Goal: Task Accomplishment & Management: Complete application form

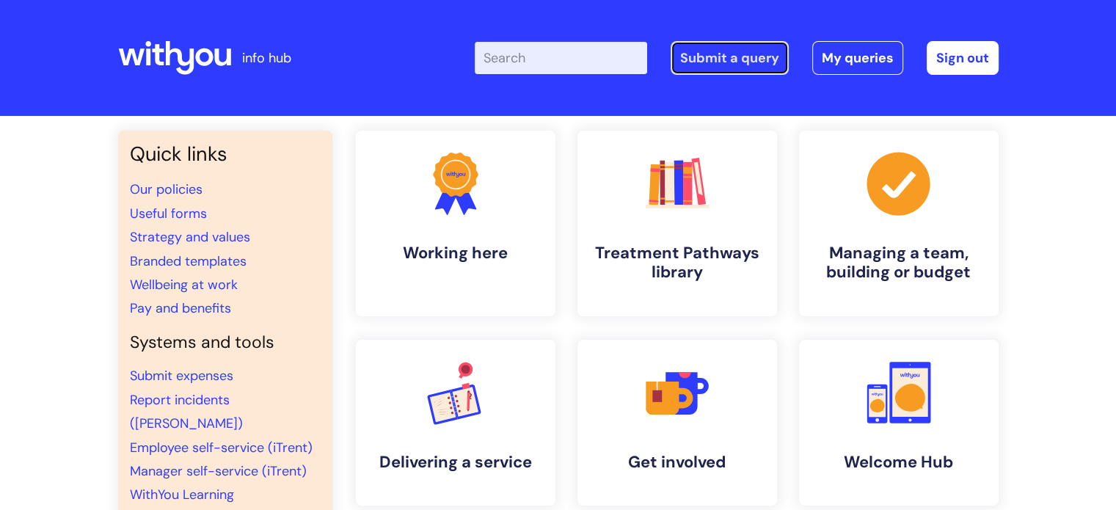
click at [710, 58] on link "Submit a query" at bounding box center [730, 58] width 118 height 34
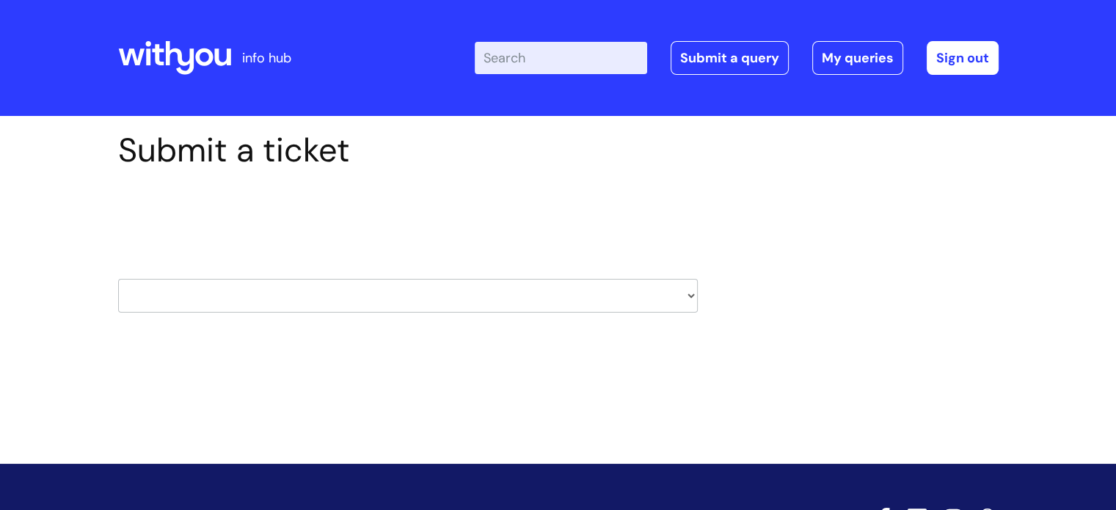
click at [599, 307] on select "HR / People IT and Support Clinical Drug Alerts Finance Accounts Data Support T…" at bounding box center [408, 296] width 580 height 34
select select "it_and_support"
click at [118, 279] on select "HR / People IT and Support Clinical Drug Alerts Finance Accounts Data Support T…" at bounding box center [408, 296] width 580 height 34
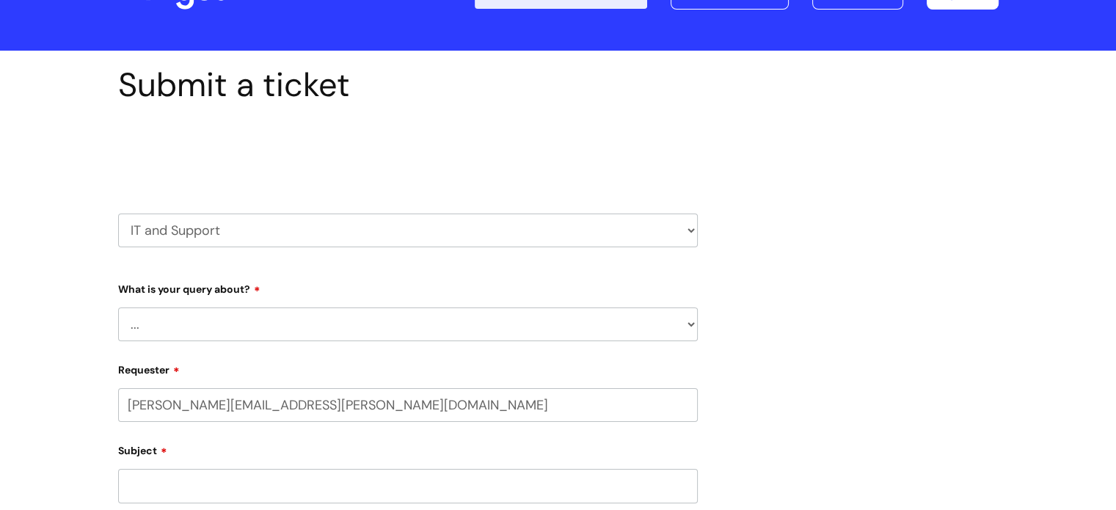
scroll to position [73, 0]
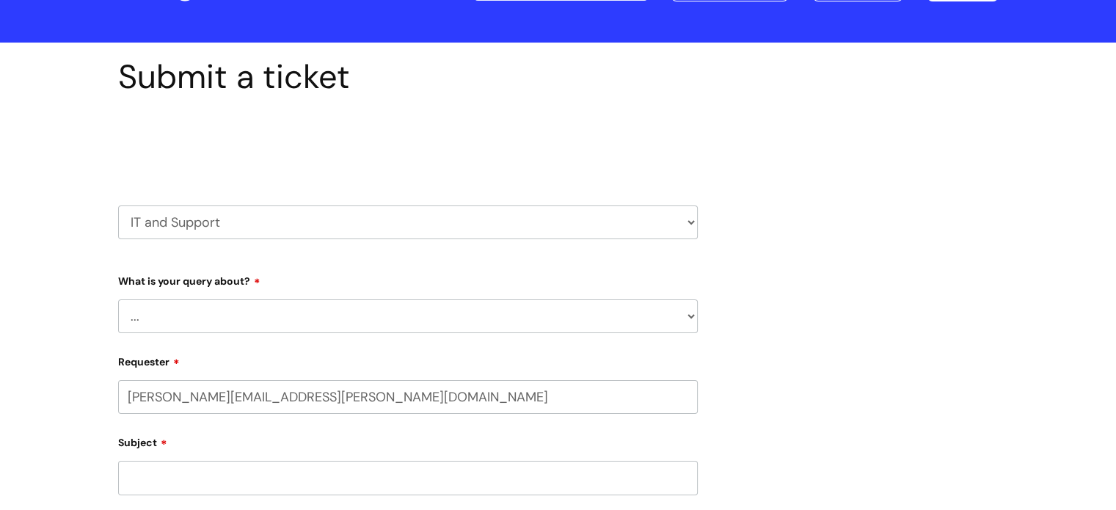
select select "80004286540"
click at [179, 314] on select "... Mobile Phone Reset & MFA Accounts, Starters and Leavers IT Hardware issue I…" at bounding box center [408, 316] width 580 height 34
click at [118, 299] on select "... Mobile Phone Reset & MFA Accounts, Starters and Leavers IT Hardware issue I…" at bounding box center [408, 316] width 580 height 34
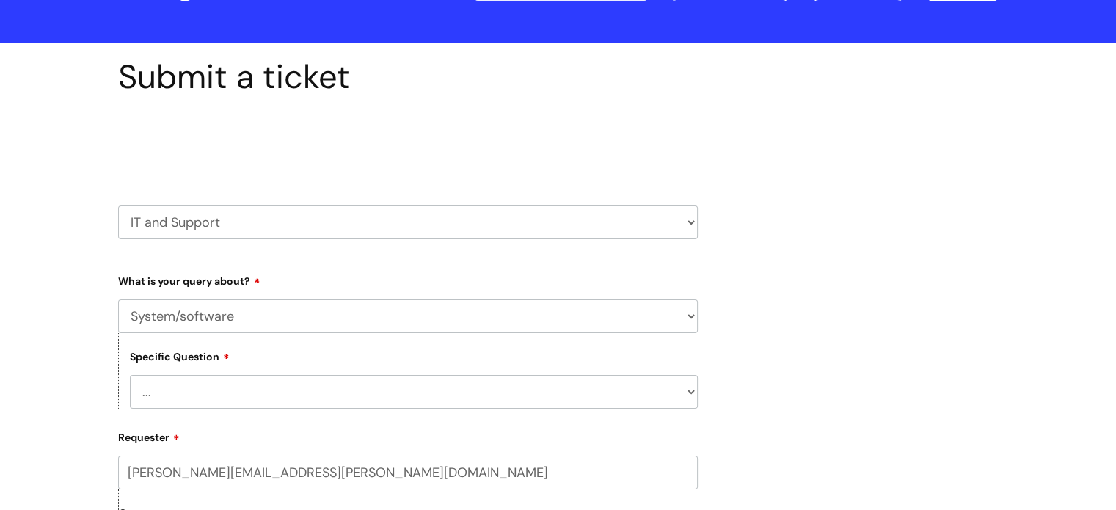
scroll to position [293, 0]
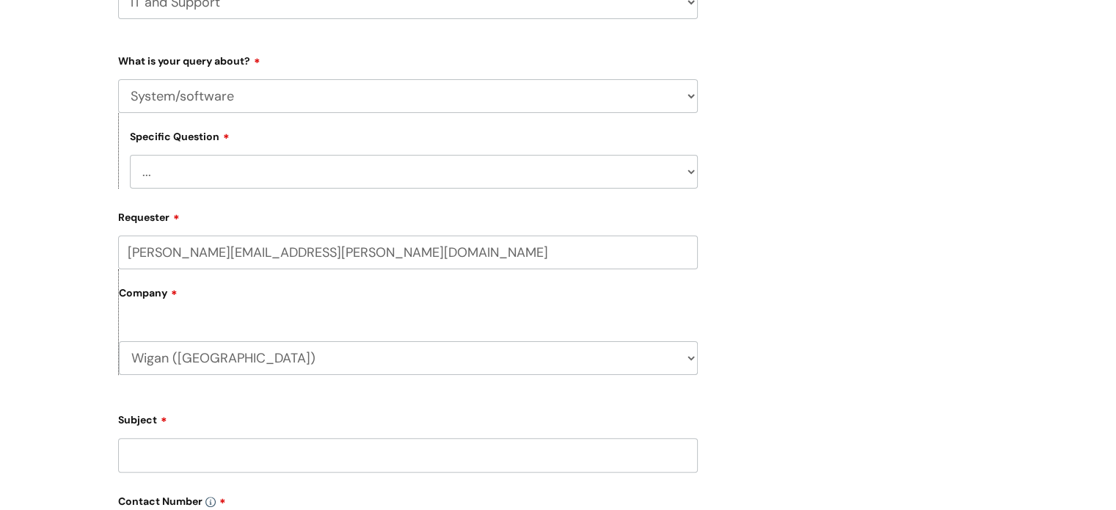
click at [158, 172] on select "... Halo PCMIS Iaptus NHS Email CJSM Email Mitel Another System Google (Workspa…" at bounding box center [414, 172] width 568 height 34
click at [409, 96] on select "... Mobile Phone Reset & MFA Accounts, Starters and Leavers IT Hardware issue I…" at bounding box center [408, 96] width 580 height 34
select select "Something Else"
click at [118, 79] on select "... Mobile Phone Reset & MFA Accounts, Starters and Leavers IT Hardware issue I…" at bounding box center [408, 96] width 580 height 34
click at [180, 180] on select "... My problem is not listed" at bounding box center [414, 172] width 568 height 34
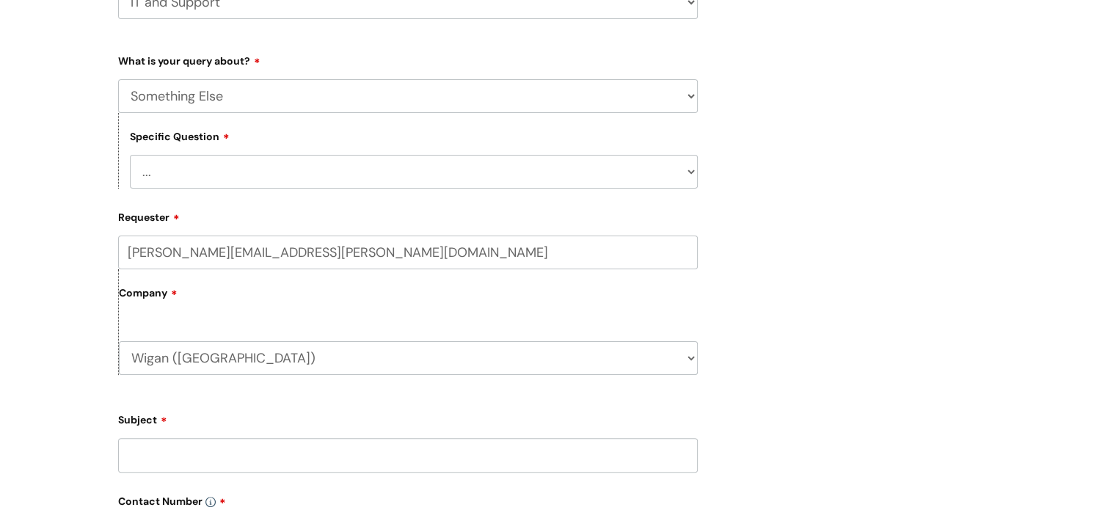
select select "My problem is not listed"
click at [130, 155] on select "... My problem is not listed" at bounding box center [414, 172] width 568 height 34
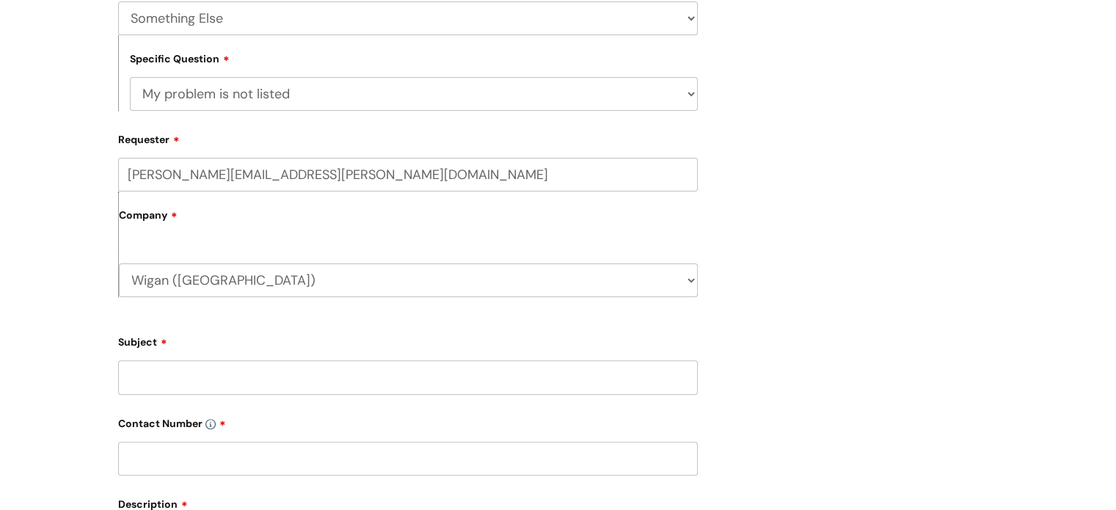
scroll to position [660, 0]
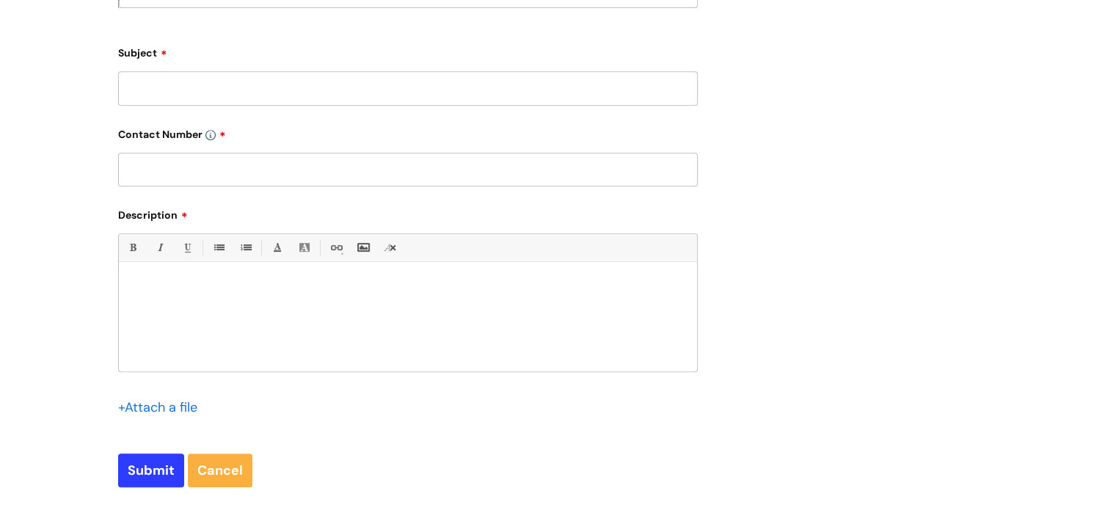
click at [145, 285] on p at bounding box center [408, 287] width 556 height 13
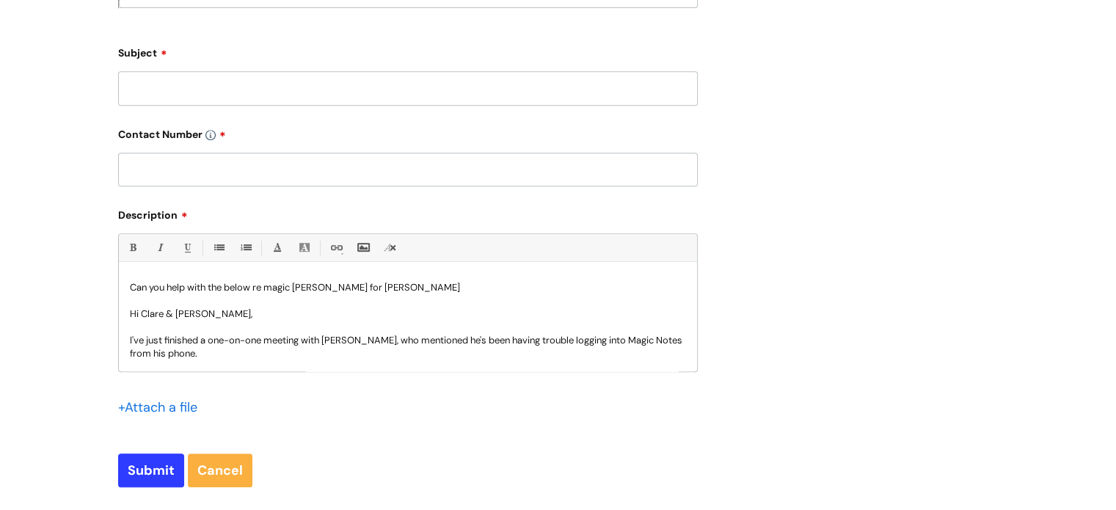
drag, startPoint x: 309, startPoint y: 285, endPoint x: 318, endPoint y: 302, distance: 19.7
click at [318, 302] on p at bounding box center [408, 300] width 556 height 13
drag, startPoint x: 314, startPoint y: 285, endPoint x: 329, endPoint y: 311, distance: 30.6
click at [317, 288] on p "Can you help with the below re magic noyes for Aaln Cunningham" at bounding box center [408, 287] width 556 height 13
click at [160, 169] on input "text" at bounding box center [408, 170] width 580 height 34
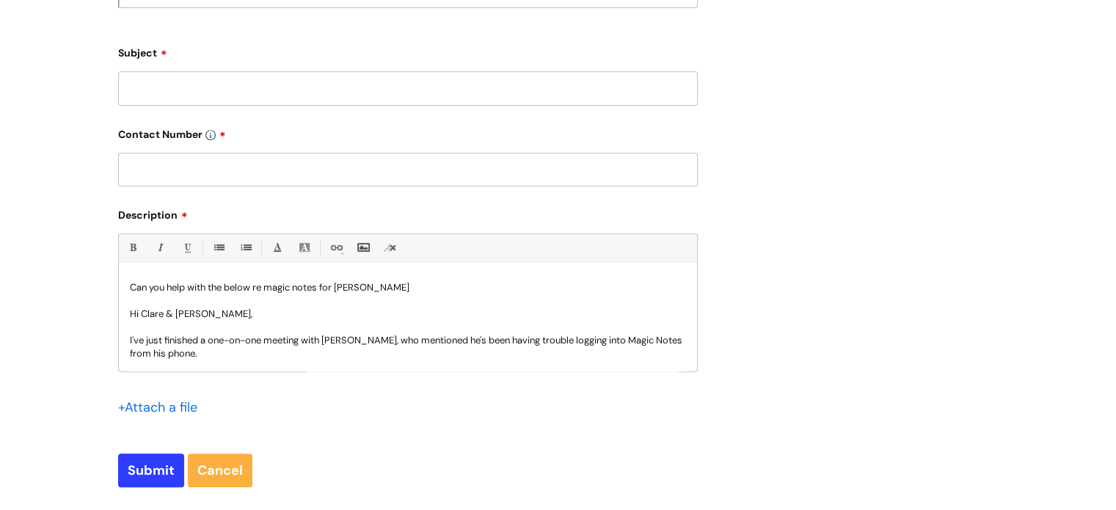
click at [154, 79] on input "Subject" at bounding box center [408, 88] width 580 height 34
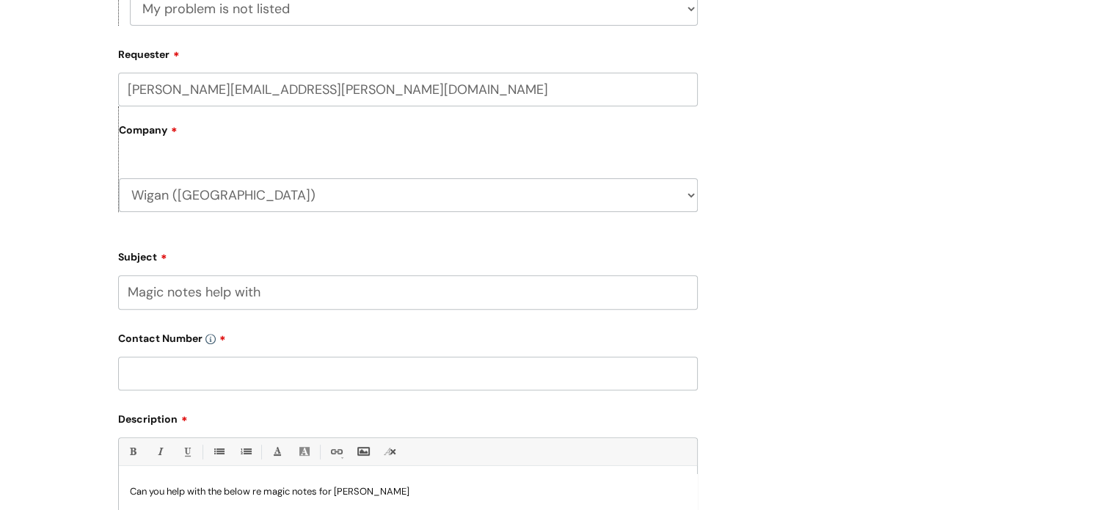
scroll to position [367, 0]
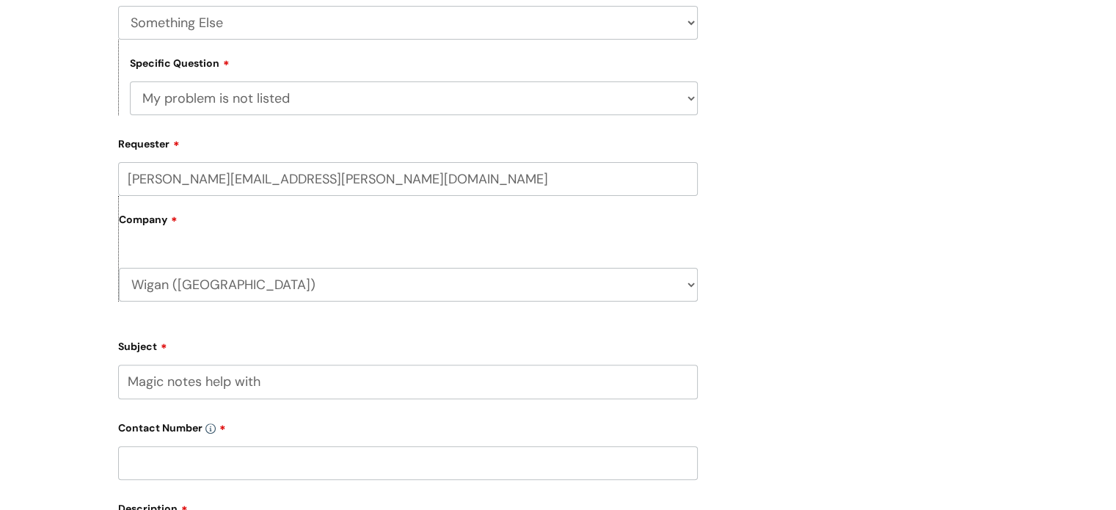
type input "Magic notes help with"
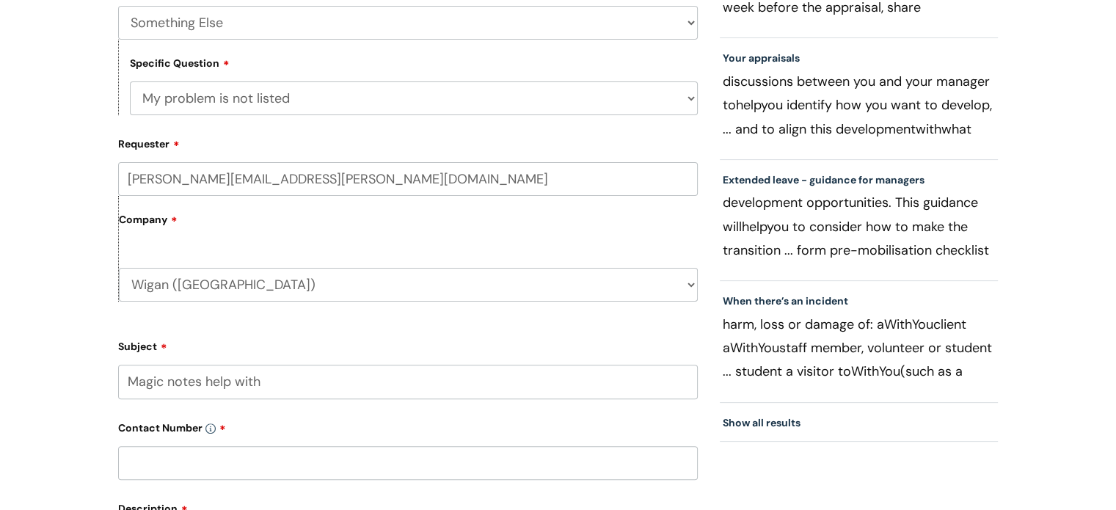
paste input "07970830647"
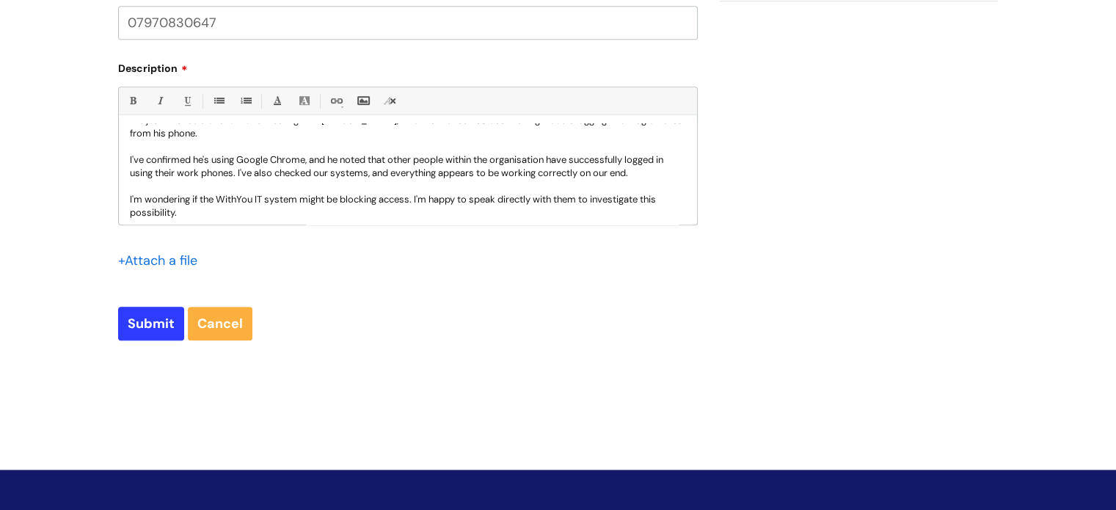
scroll to position [238, 0]
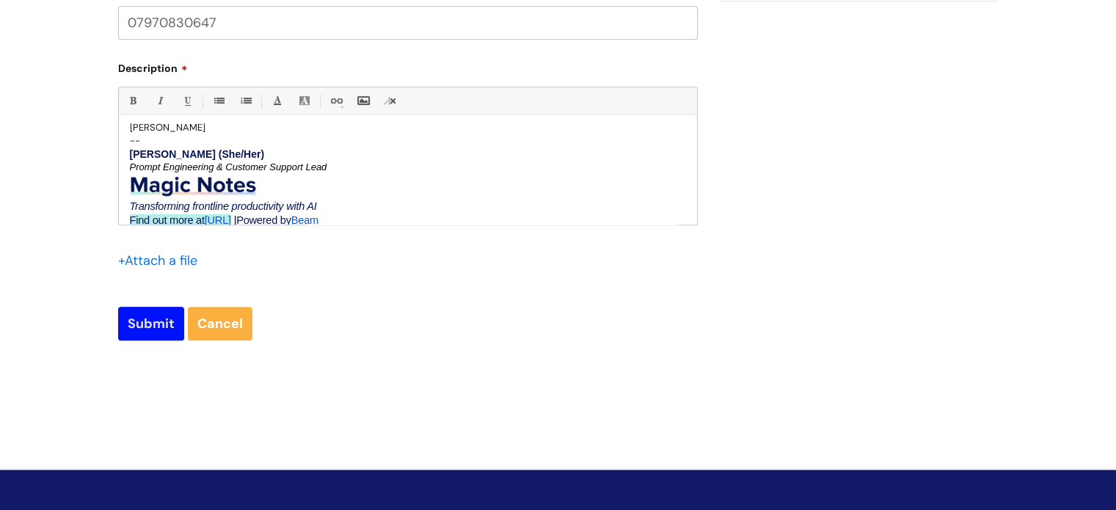
type input "07970830647"
click at [149, 327] on input "Submit" at bounding box center [151, 324] width 66 height 34
type input "Please Wait..."
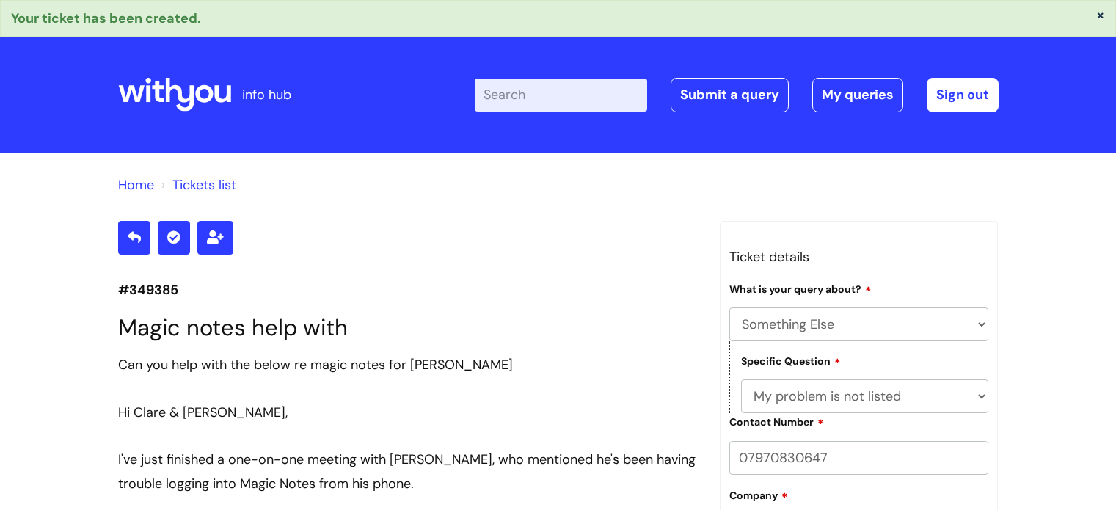
select select "Something Else"
select select "My problem is not listed"
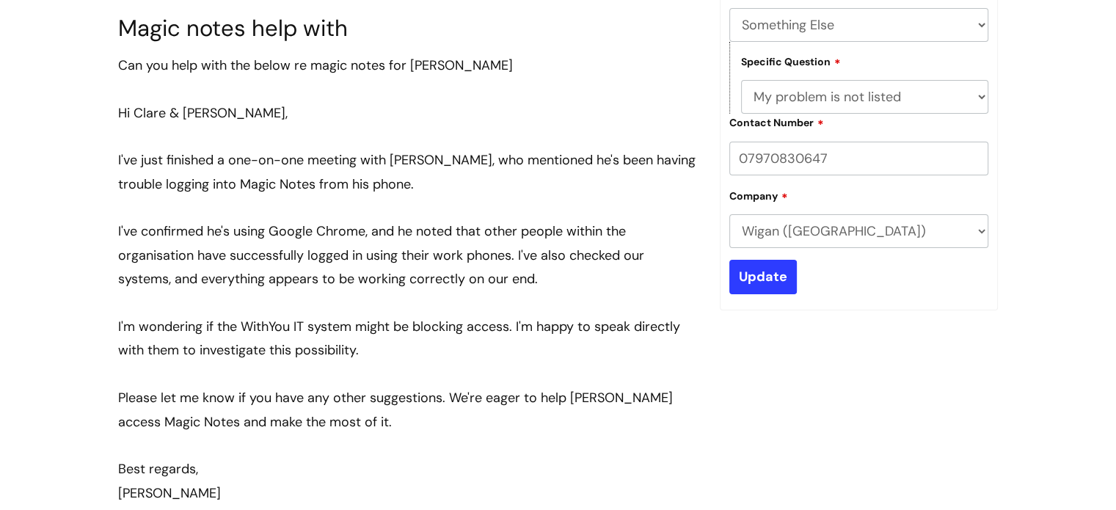
scroll to position [281, 0]
